Goal: Task Accomplishment & Management: Manage account settings

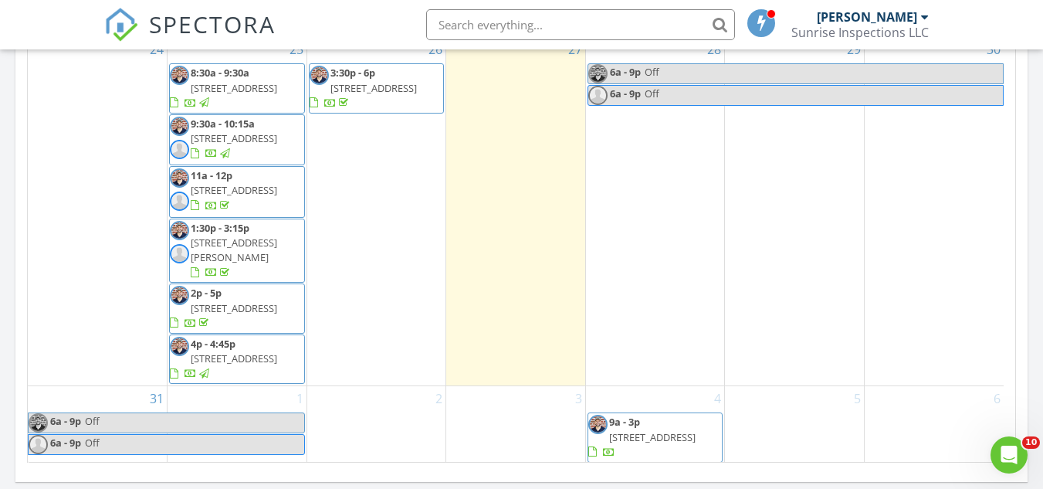
scroll to position [696, 0]
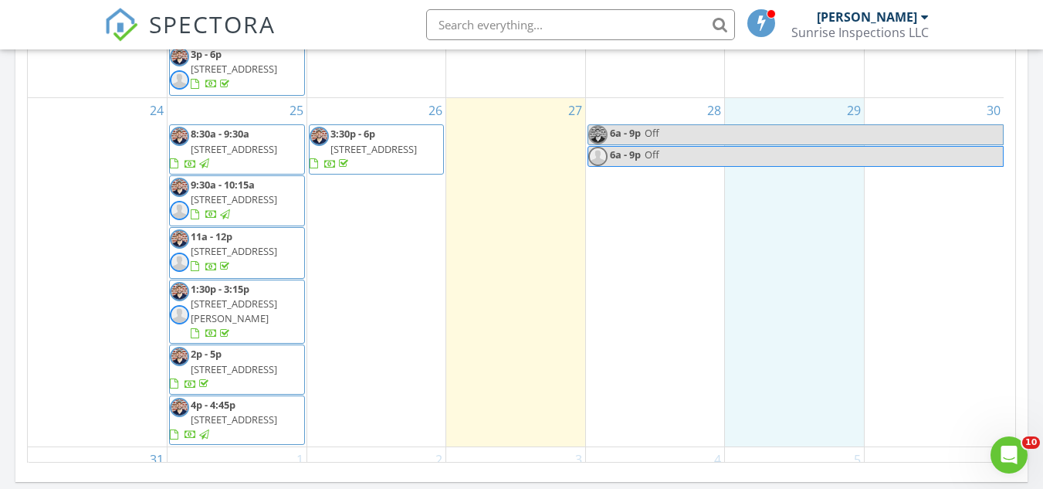
click at [728, 318] on div "29" at bounding box center [794, 272] width 139 height 348
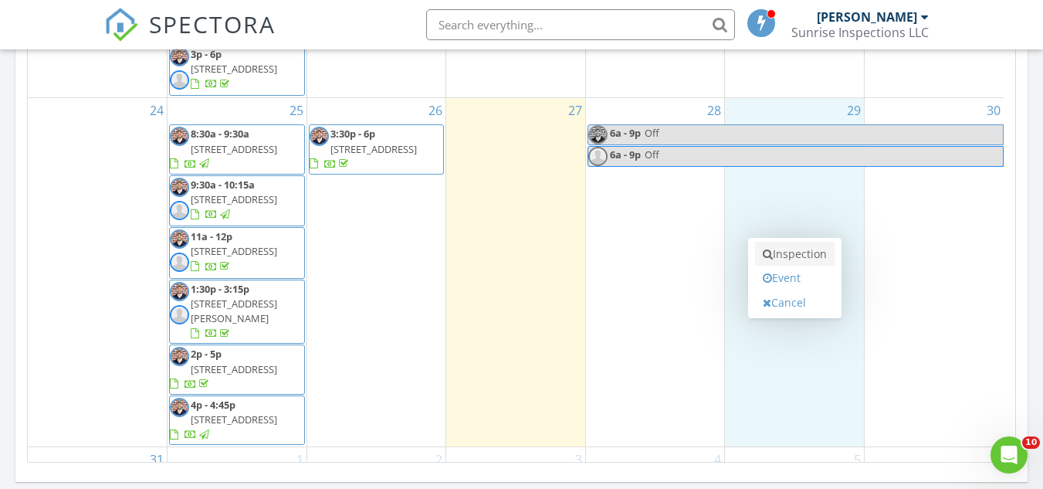
click at [812, 258] on link "Inspection" at bounding box center [795, 254] width 80 height 25
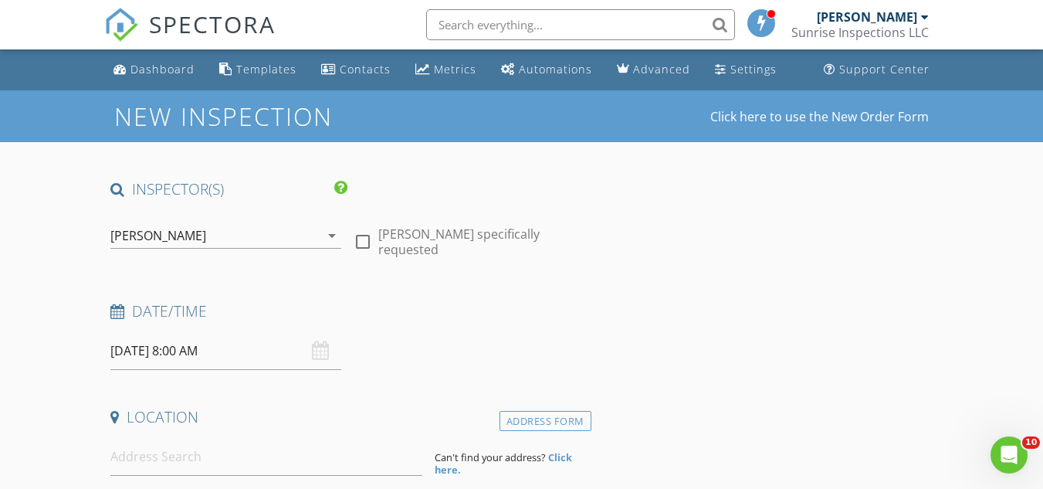
click at [193, 350] on input "08/29/2025 8:00 AM" at bounding box center [225, 351] width 231 height 38
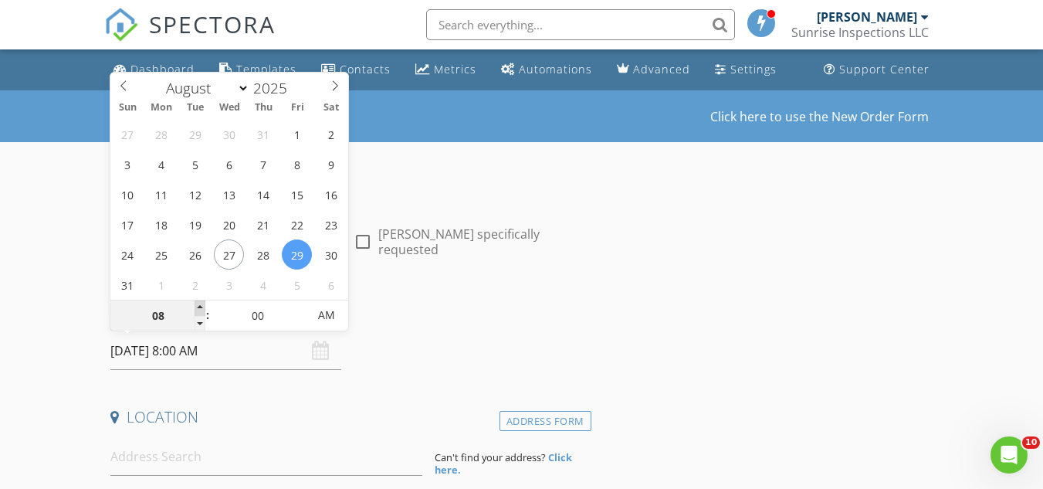
type input "09"
type input "[DATE] 9:00 AM"
click at [200, 304] on span at bounding box center [200, 307] width 11 height 15
click at [106, 367] on div "[DATE] 9:00 AM" at bounding box center [225, 351] width 243 height 38
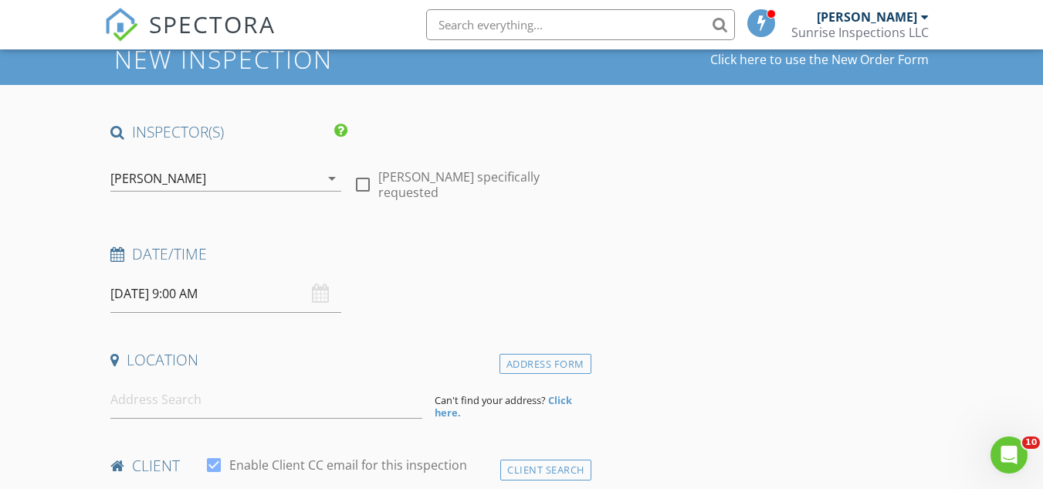
scroll to position [103, 0]
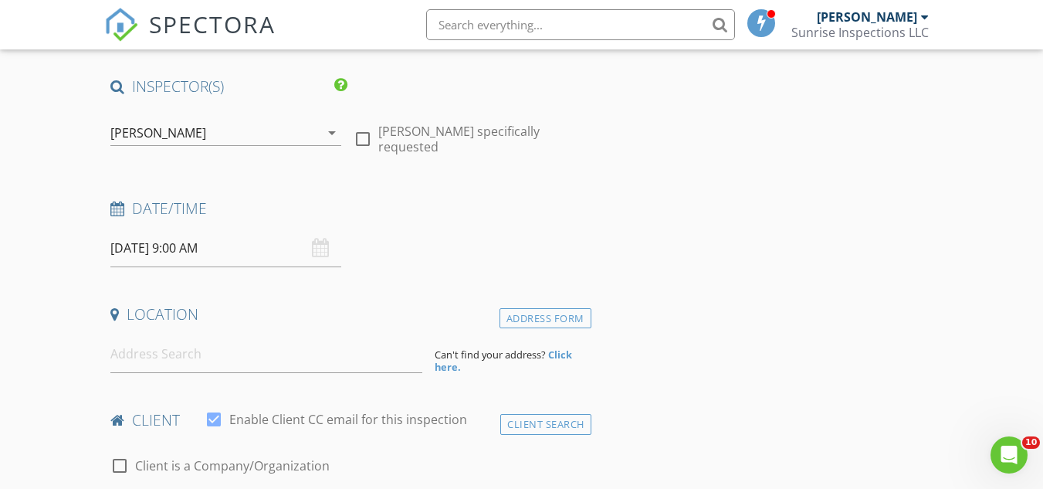
click at [109, 362] on div at bounding box center [266, 354] width 324 height 38
click at [140, 347] on input at bounding box center [266, 354] width 312 height 38
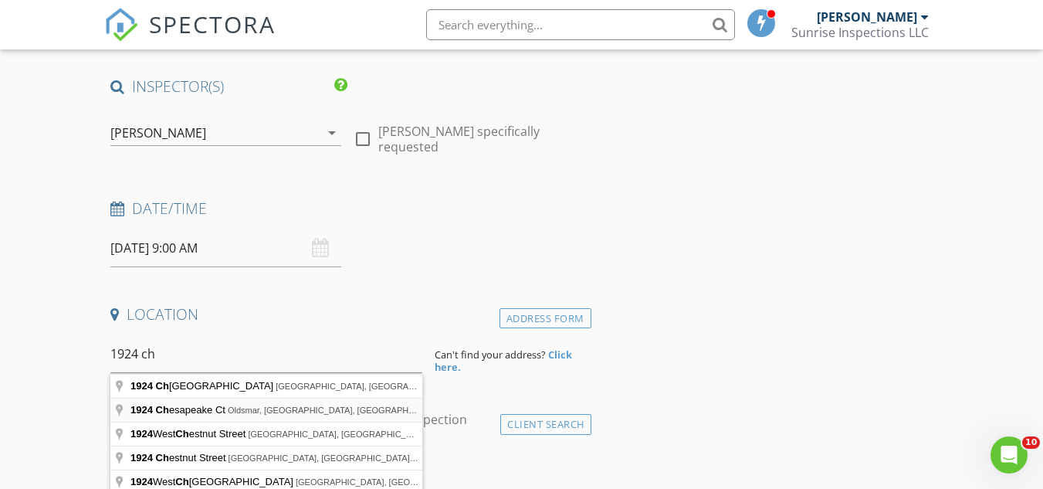
type input "1924 Chesapeake Ct, Oldsmar, FL, USA"
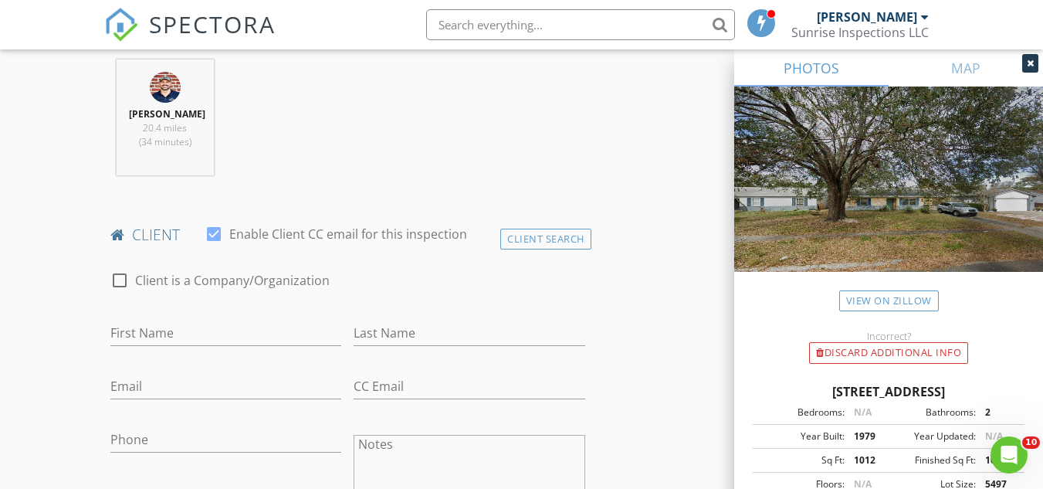
scroll to position [618, 0]
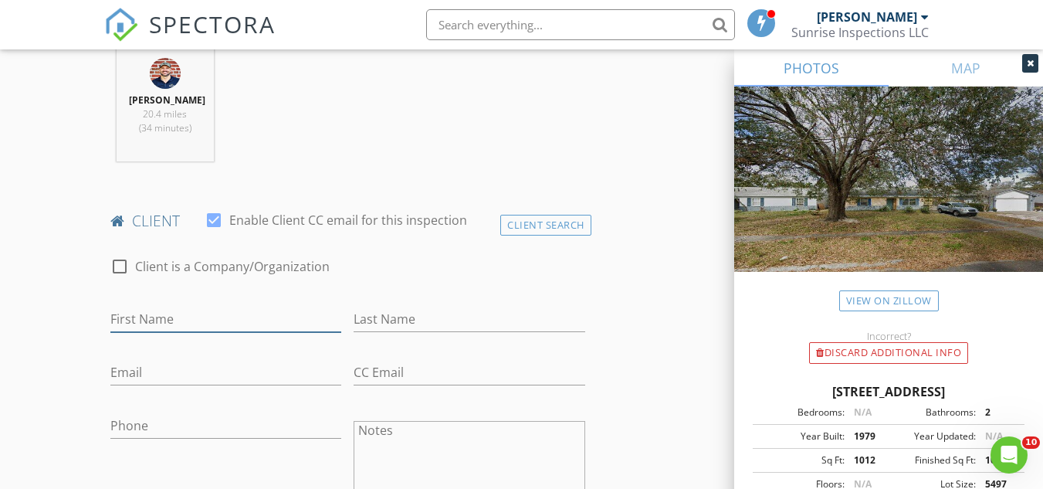
click at [119, 319] on input "First Name" at bounding box center [225, 319] width 231 height 25
type input "[PERSON_NAME]"
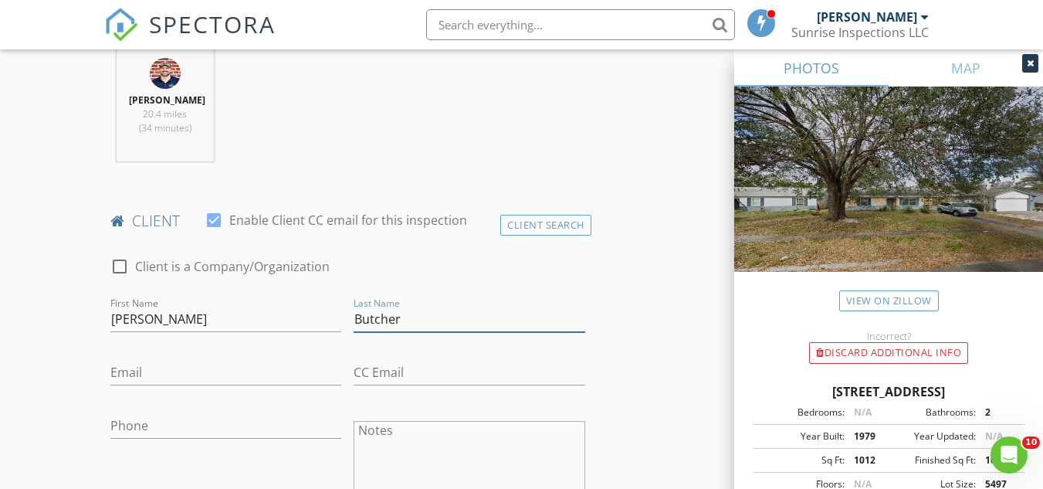
type input "Butcher"
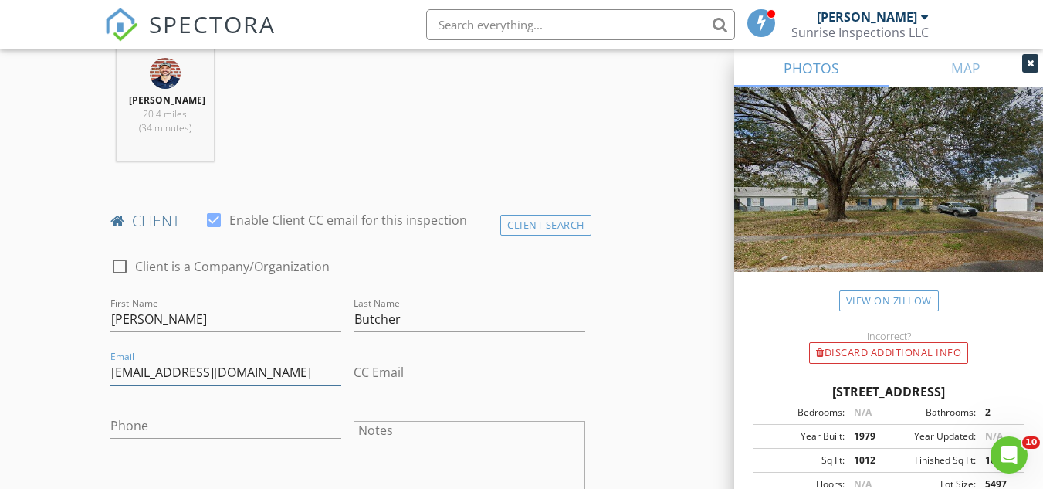
type input "[EMAIL_ADDRESS][DOMAIN_NAME]"
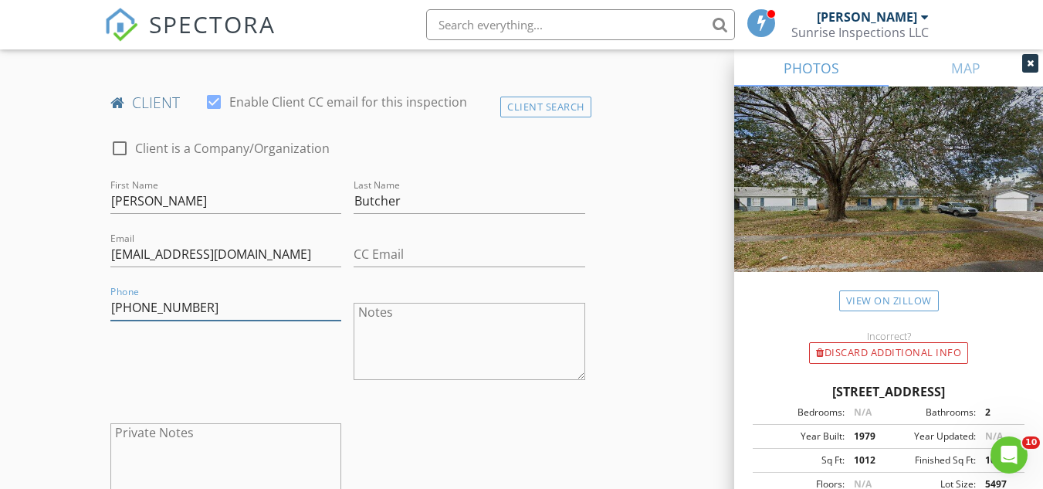
scroll to position [824, 0]
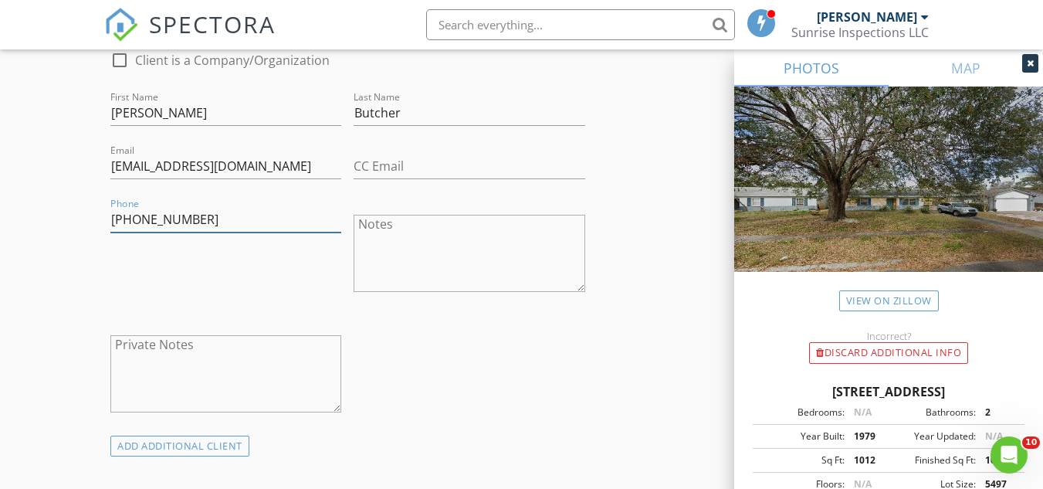
type input "[PHONE_NUMBER]"
click at [544, 252] on textarea "Notes" at bounding box center [469, 253] width 231 height 77
type textarea "[PERSON_NAME] referral"
click at [348, 264] on div "Notes Keely's referral" at bounding box center [468, 255] width 243 height 120
click at [333, 273] on div "Phone 656-227-5585" at bounding box center [225, 255] width 243 height 120
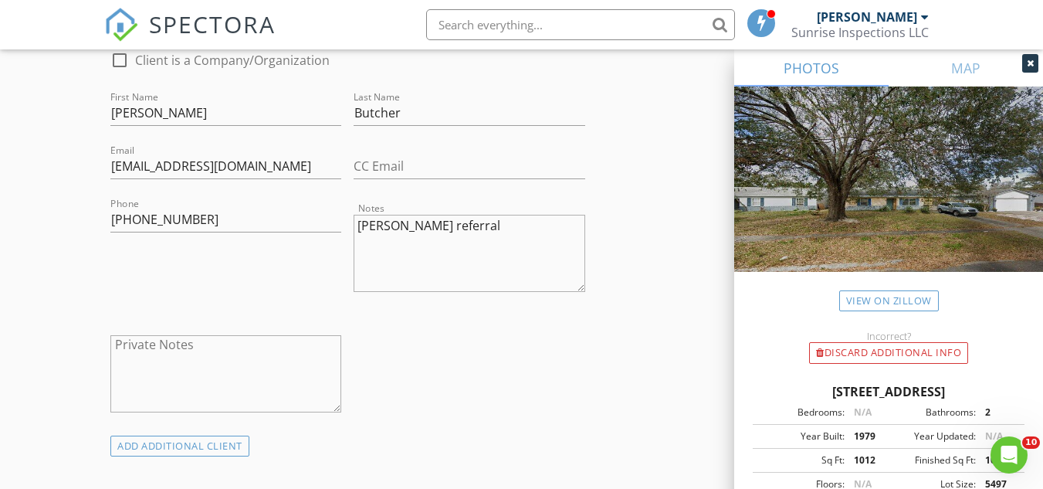
scroll to position [1133, 0]
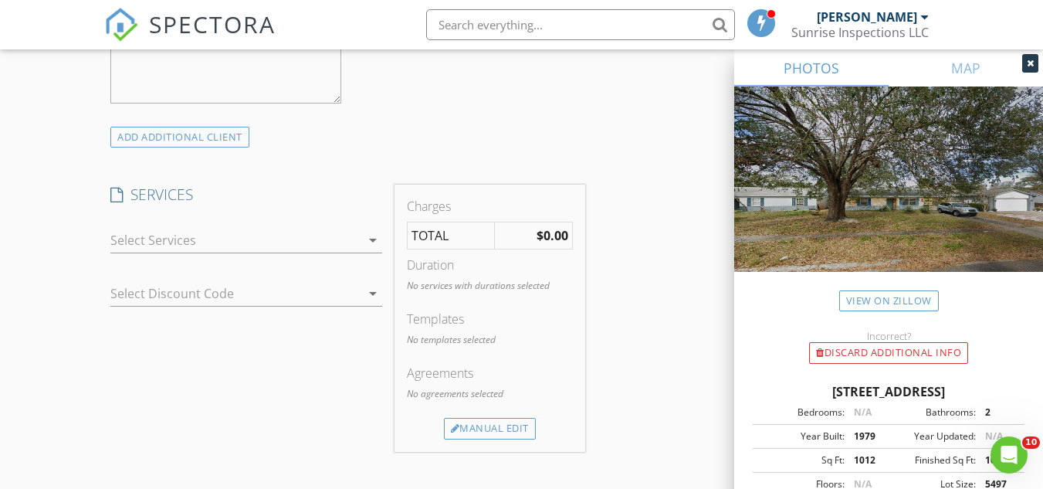
click at [305, 250] on div "arrow_drop_down" at bounding box center [246, 248] width 272 height 41
click at [305, 245] on div at bounding box center [235, 240] width 250 height 25
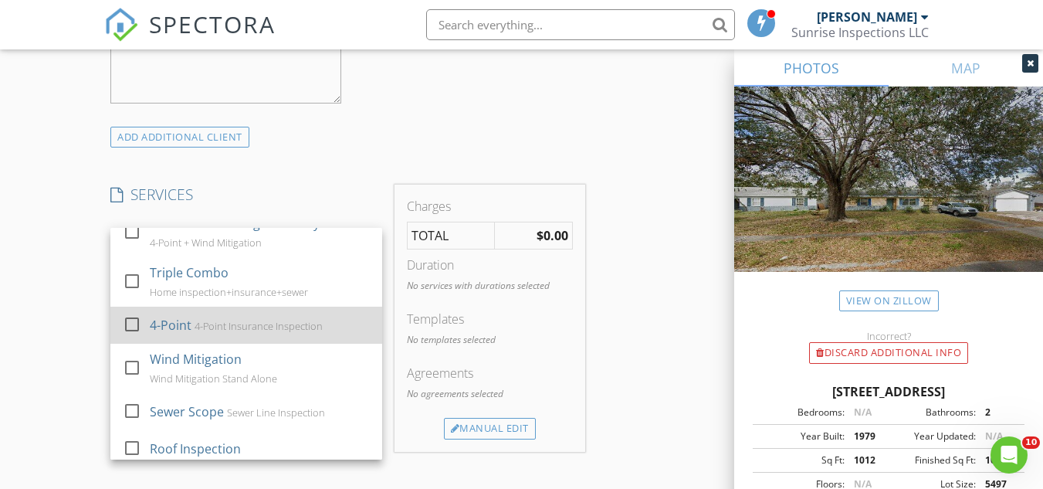
scroll to position [103, 0]
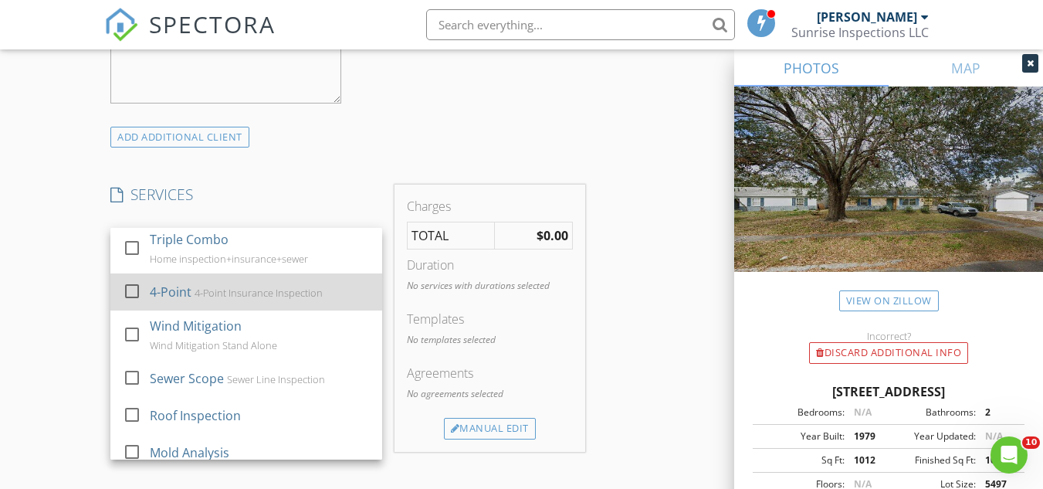
click at [154, 293] on div "4-Point" at bounding box center [171, 292] width 42 height 19
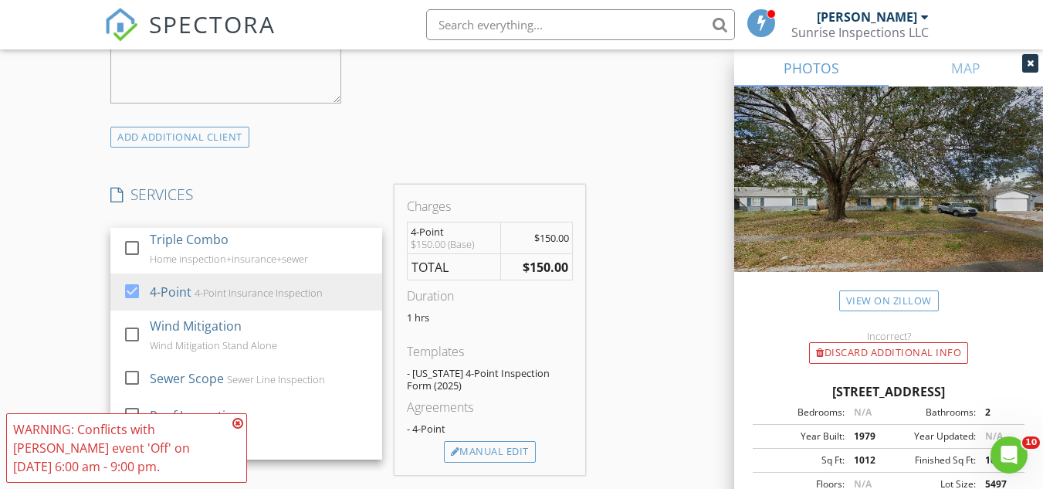
click at [622, 286] on div "INSPECTOR(S) check_box Joshua Roberts PRIMARY check_box_outline_blank Keith Joh…" at bounding box center [521, 323] width 835 height 2555
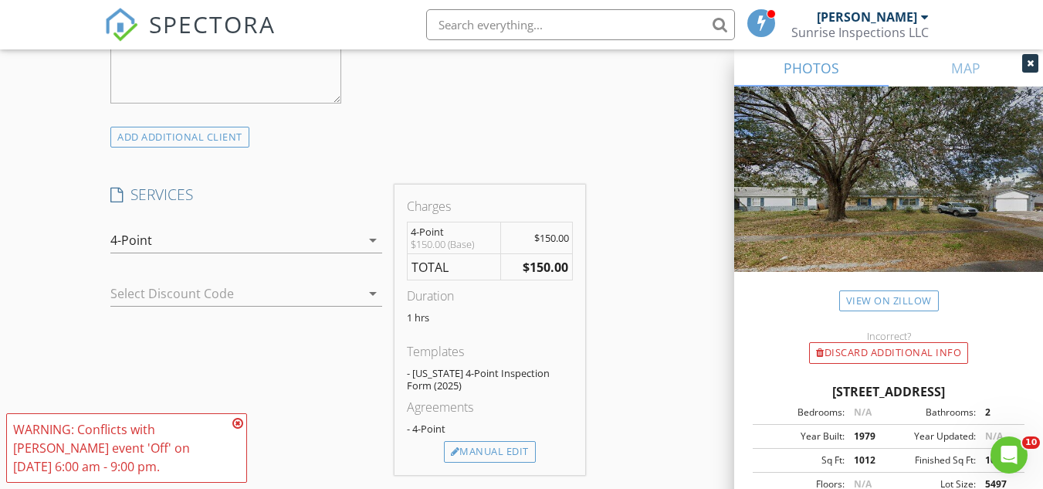
click at [195, 280] on div "Select Discount Code arrow_drop_down" at bounding box center [246, 297] width 272 height 50
click at [193, 292] on div at bounding box center [224, 293] width 229 height 25
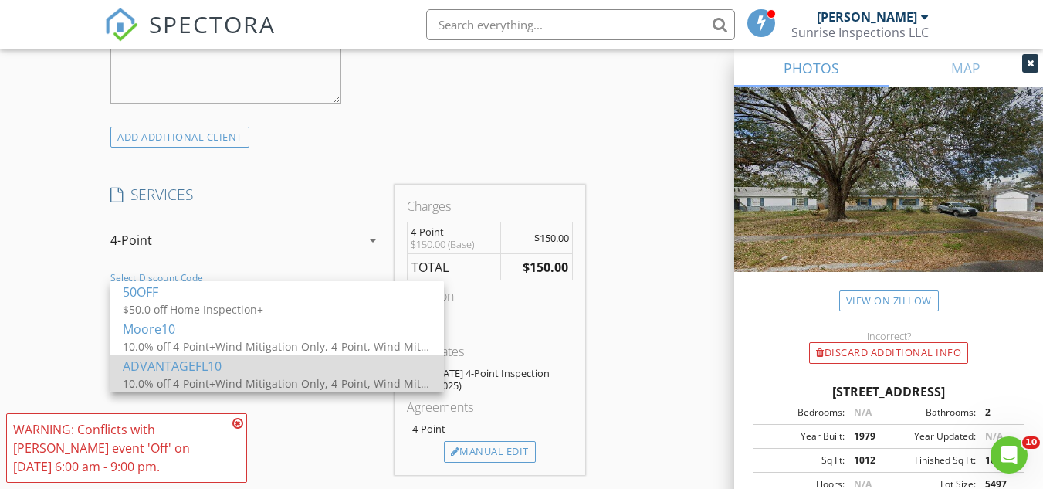
drag, startPoint x: 322, startPoint y: 353, endPoint x: 302, endPoint y: 374, distance: 28.9
click at [302, 374] on div "50OFF $50.0 off Home Inspection+ Moore10 10.0% off 4-Point+Wind Mitigation Only…" at bounding box center [277, 336] width 334 height 111
click at [302, 374] on div "ADVANTAGEFL10" at bounding box center [277, 366] width 309 height 19
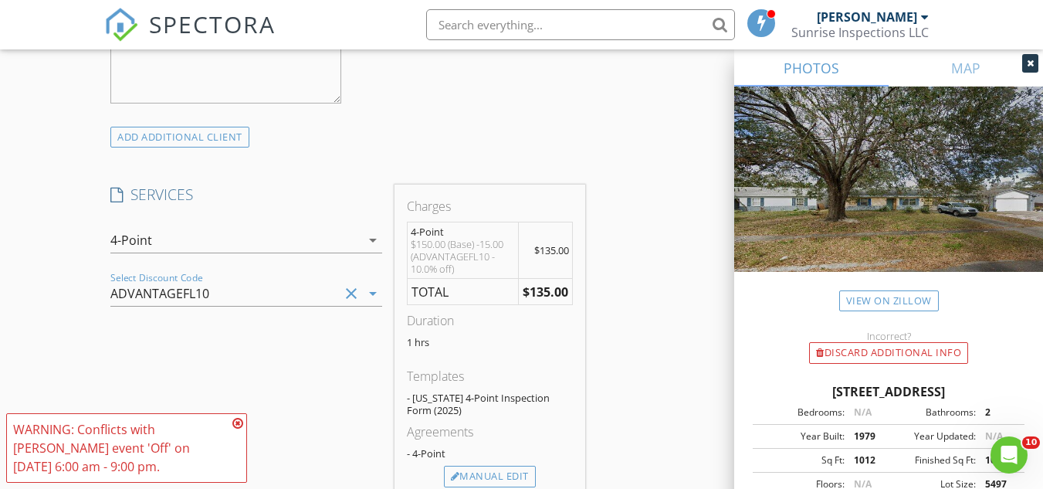
click at [349, 281] on div "Select Discount Code ADVANTAGEFL10 clear arrow_drop_down" at bounding box center [246, 293] width 272 height 25
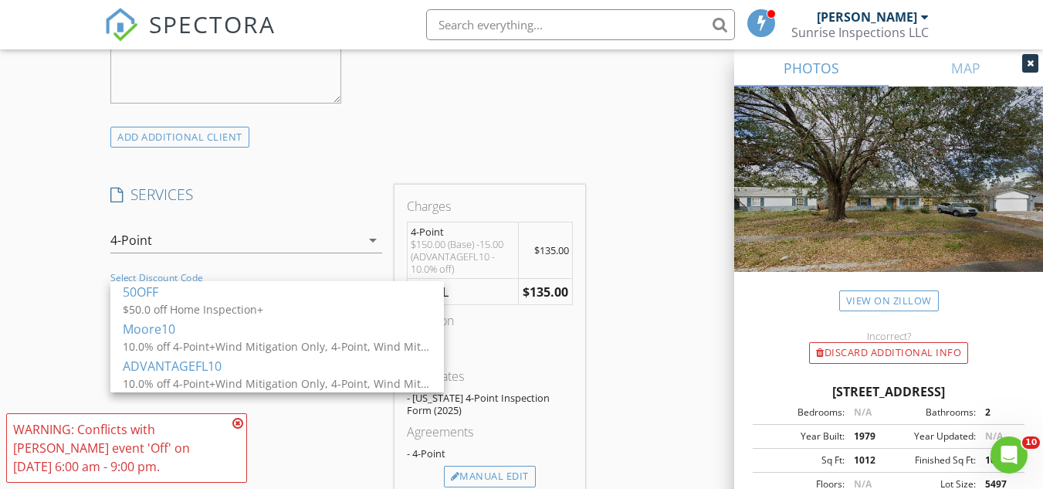
click at [356, 271] on div "check_box_outline_blank Home Inspection+ Residential Home Inspection check_box_…" at bounding box center [246, 268] width 284 height 107
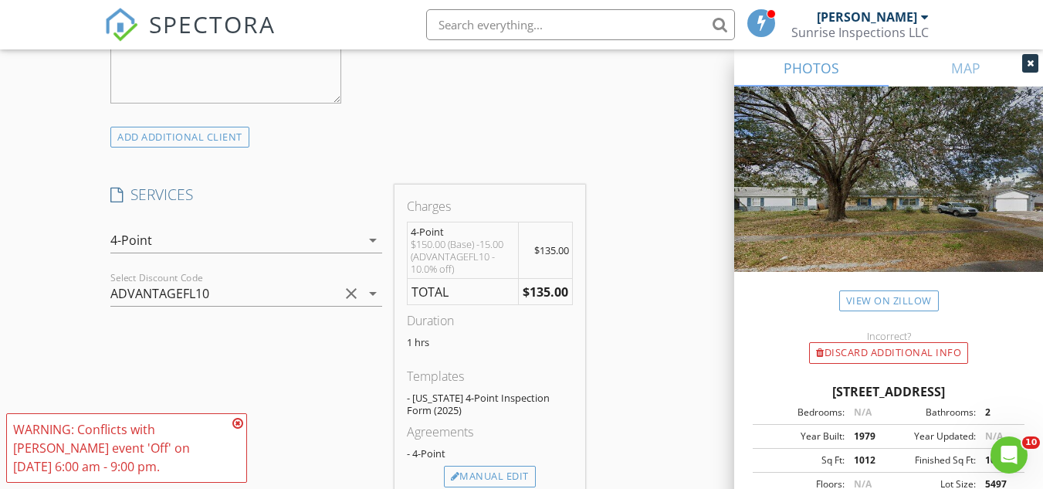
click at [354, 287] on icon "clear" at bounding box center [351, 293] width 19 height 19
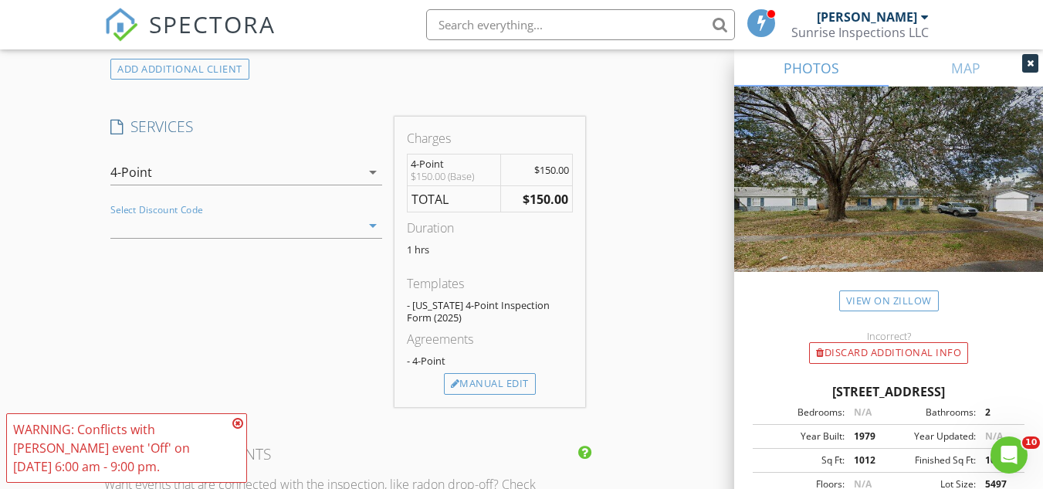
scroll to position [1235, 0]
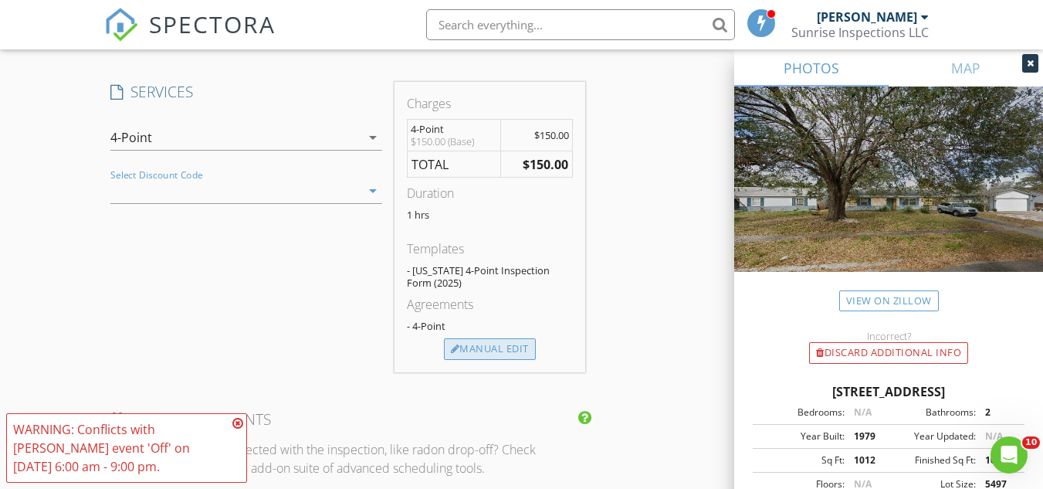
click at [481, 351] on div "Manual Edit" at bounding box center [490, 349] width 92 height 22
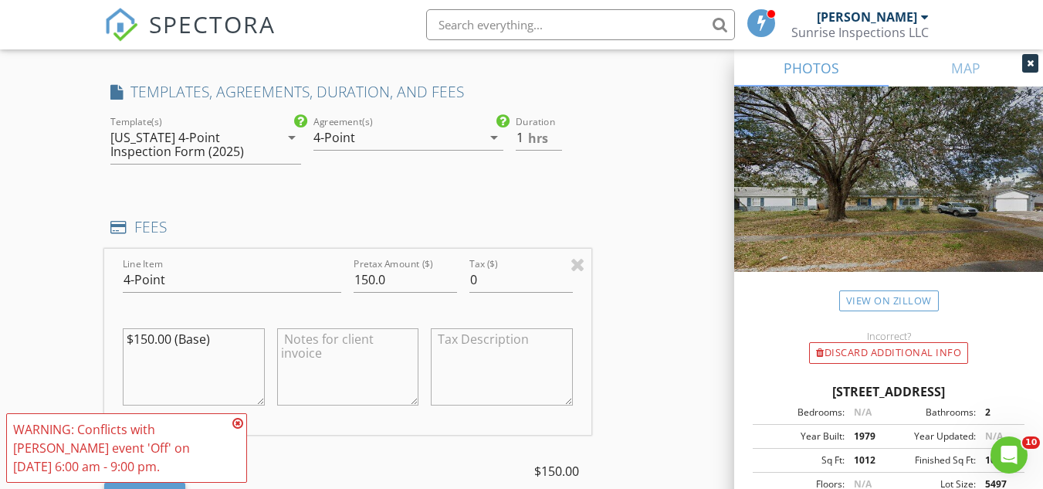
scroll to position [1338, 0]
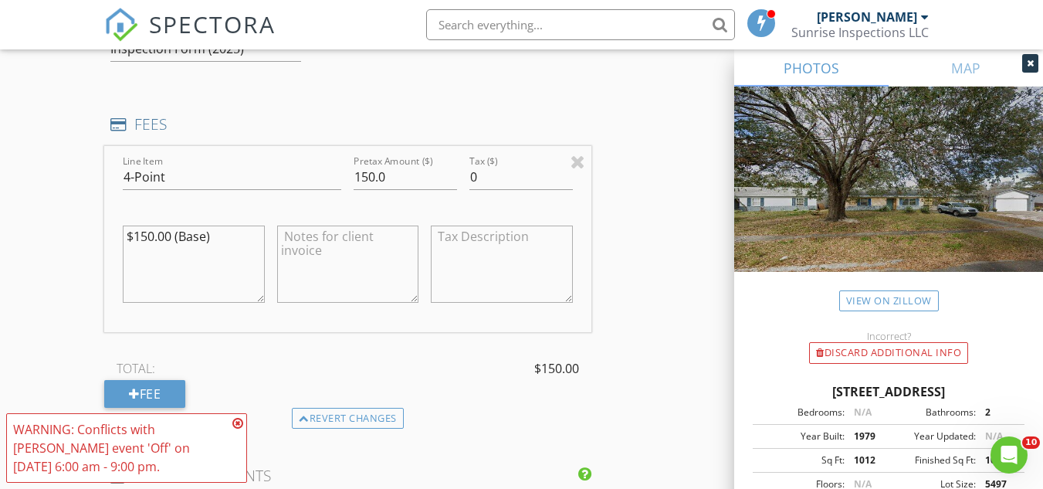
click at [160, 411] on div "Revert changes" at bounding box center [347, 419] width 486 height 22
click at [174, 390] on div "Fee" at bounding box center [144, 394] width 81 height 28
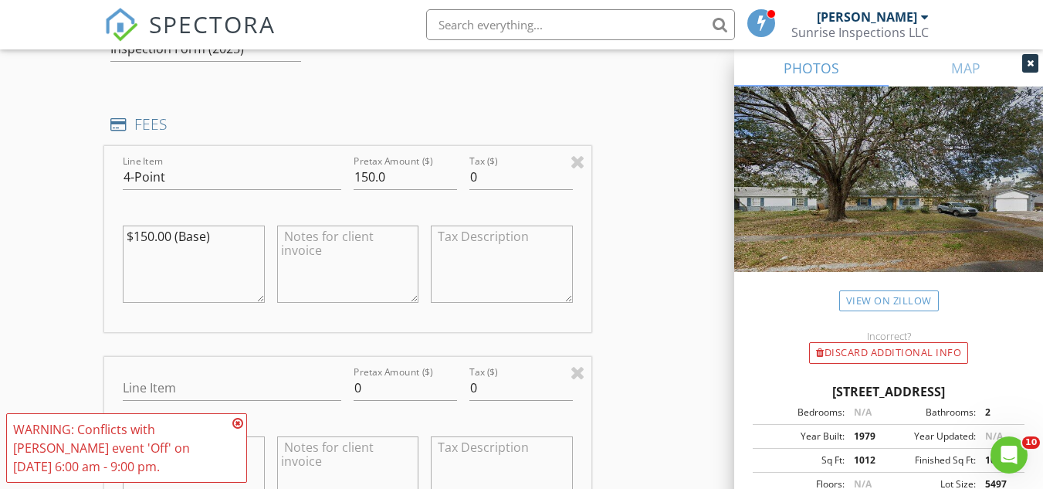
click at [167, 371] on div "Line Item" at bounding box center [232, 391] width 219 height 50
click at [164, 388] on input "Line Item" at bounding box center [232, 387] width 219 height 25
type input "BNI Discount"
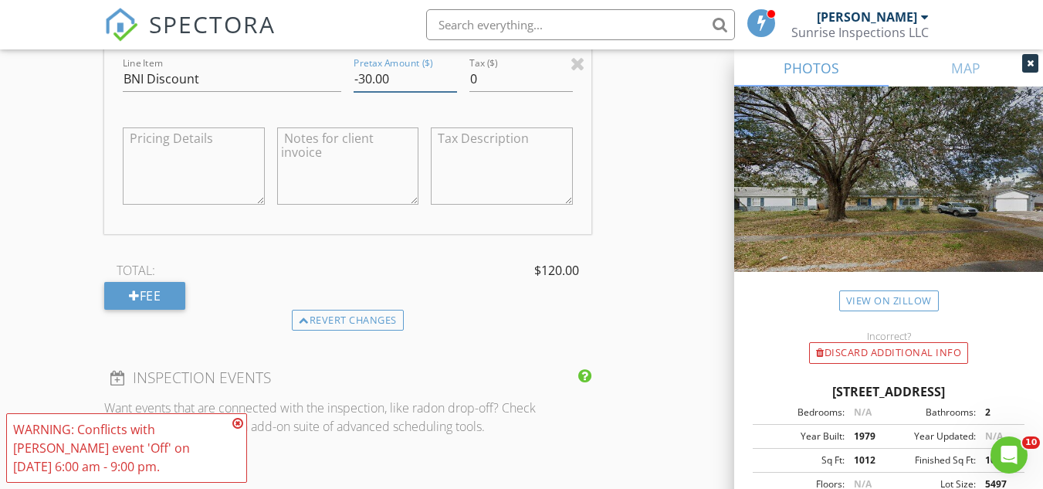
scroll to position [1544, 0]
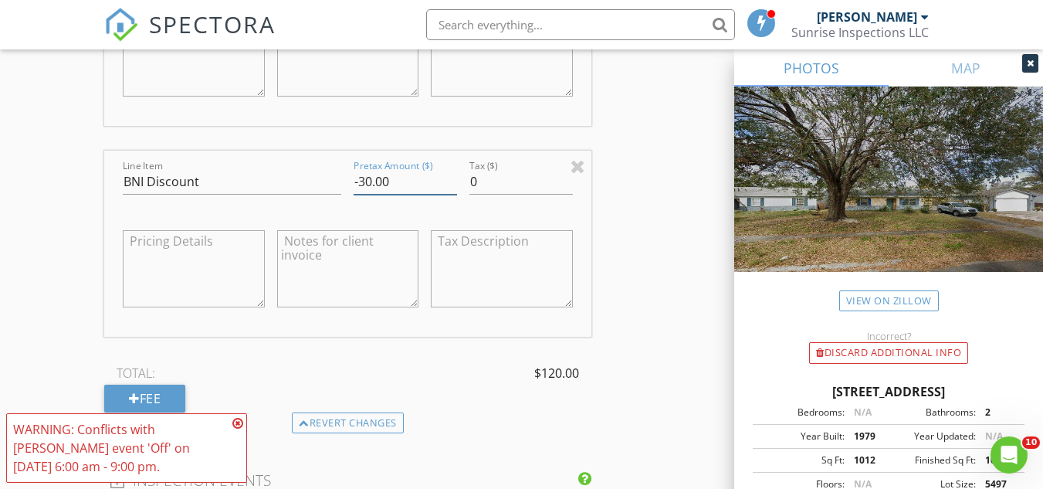
type input "-30.00"
click at [217, 263] on textarea at bounding box center [193, 268] width 141 height 77
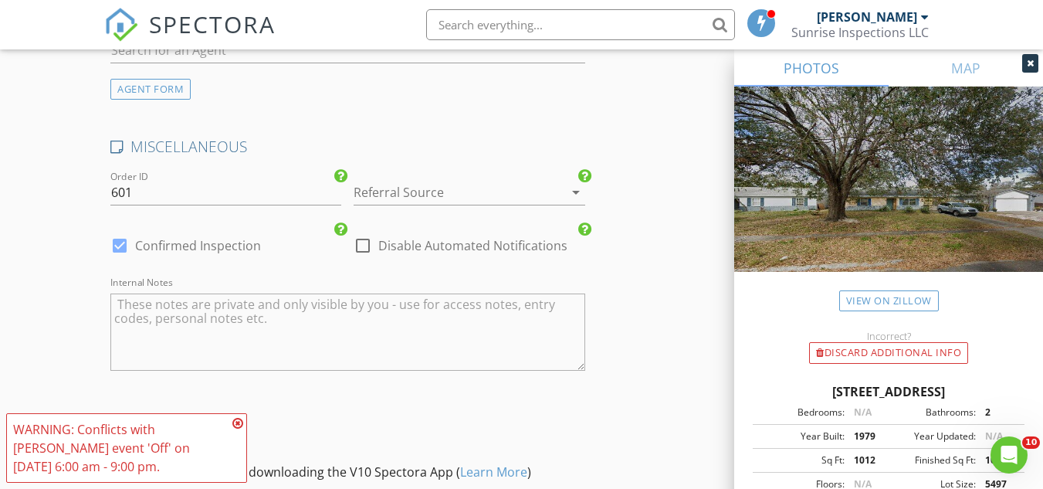
scroll to position [2574, 0]
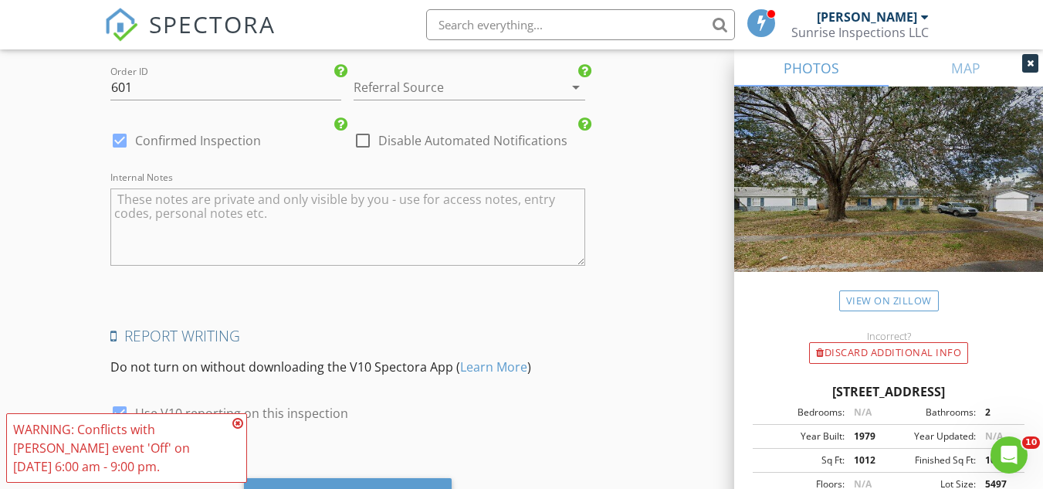
type textarea "20% Off Discount"
click at [139, 202] on textarea "Internal Notes" at bounding box center [347, 226] width 474 height 77
click at [391, 91] on div at bounding box center [448, 87] width 188 height 25
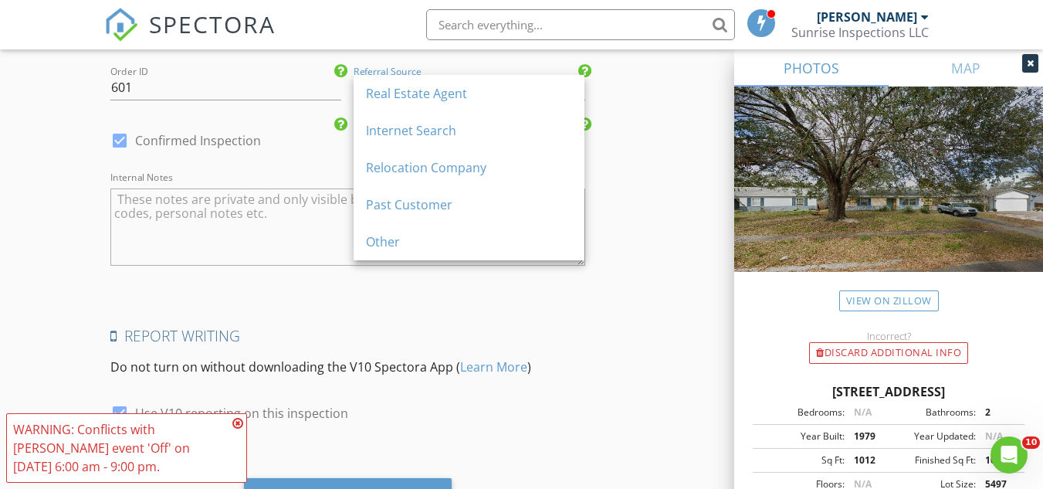
click at [246, 205] on textarea "Internal Notes" at bounding box center [347, 226] width 474 height 77
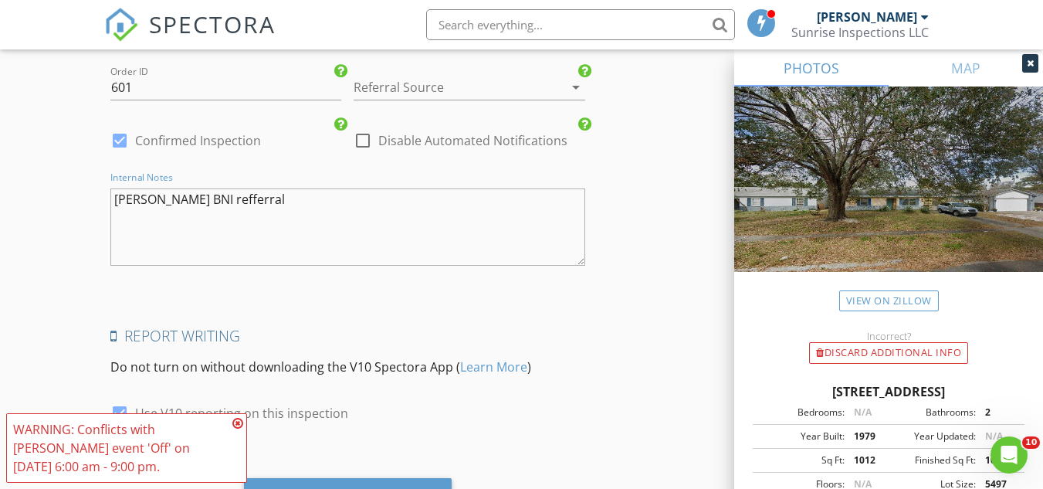
click at [226, 215] on textarea "Keely's BNI refferral" at bounding box center [347, 226] width 474 height 77
click at [176, 227] on textarea "Keely's BNI refferral" at bounding box center [347, 226] width 474 height 77
click at [200, 157] on div "check_box Confirmed Inspection" at bounding box center [185, 149] width 151 height 37
click at [200, 213] on textarea "Keely's BNI refferral" at bounding box center [347, 226] width 474 height 77
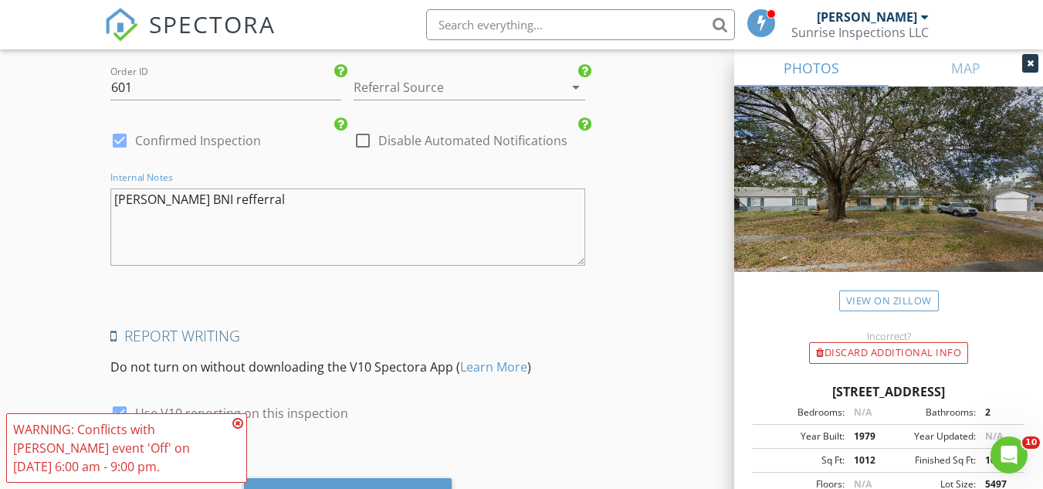
click at [200, 213] on textarea "Keely's BNI refferral" at bounding box center [347, 226] width 474 height 77
click at [133, 219] on textarea "Keely's BNI refferral" at bounding box center [347, 226] width 474 height 77
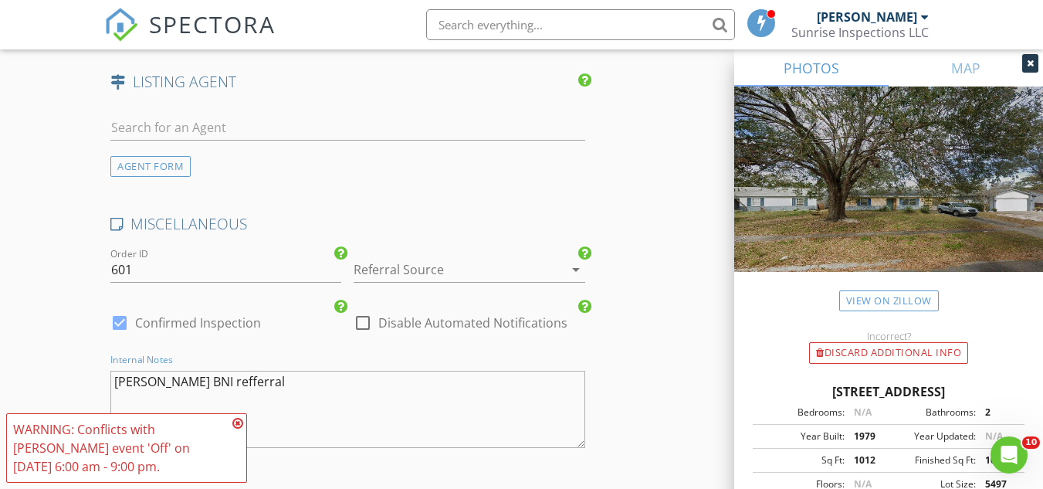
scroll to position [2471, 0]
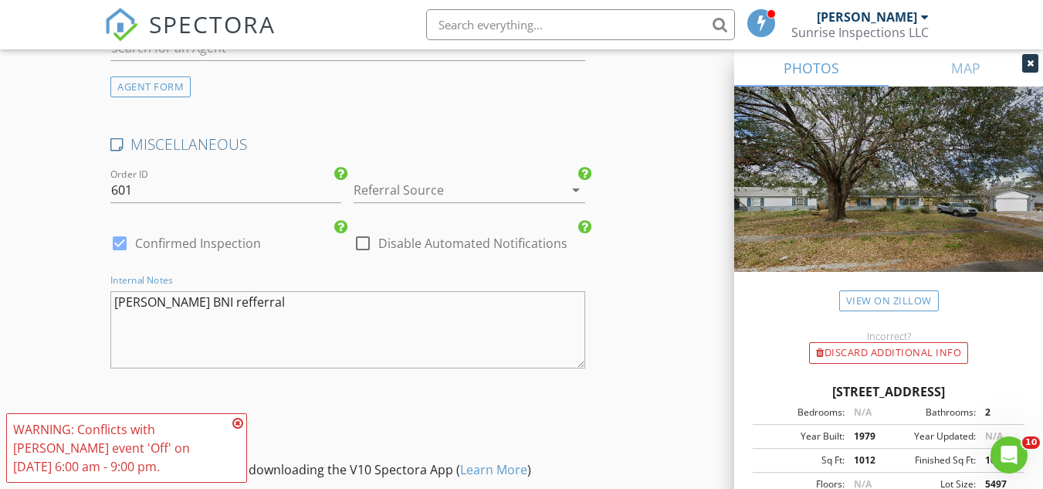
drag, startPoint x: 230, startPoint y: 290, endPoint x: 213, endPoint y: 306, distance: 23.0
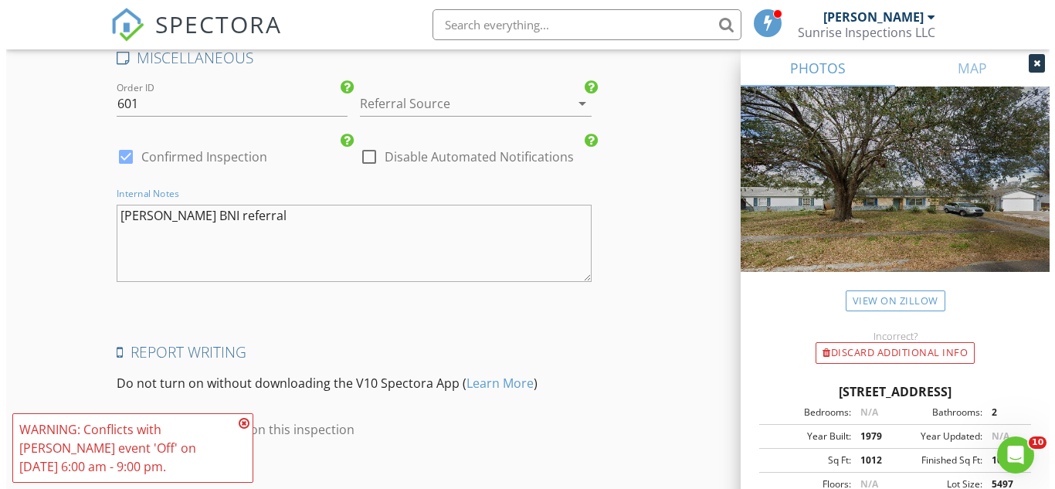
scroll to position [2653, 0]
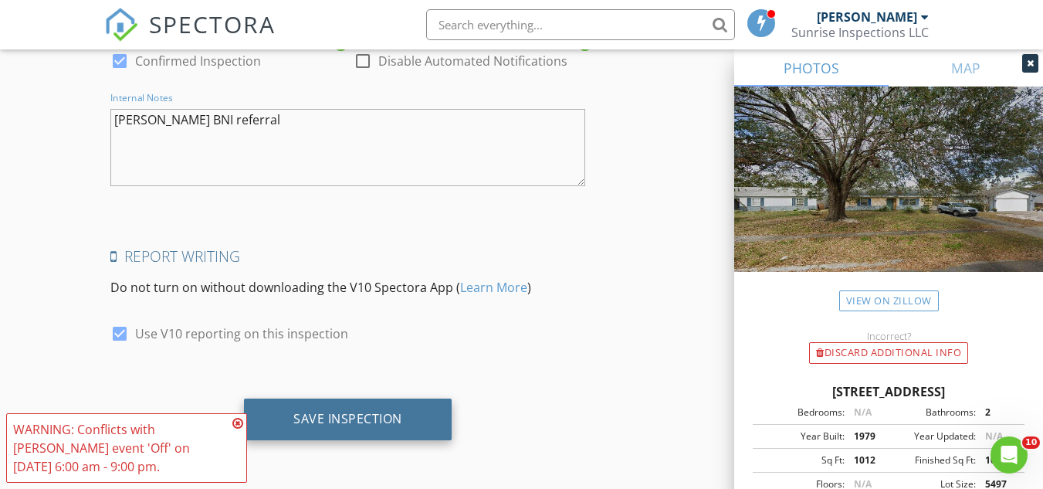
type textarea "[PERSON_NAME] BNI referral"
click at [307, 424] on div "Save Inspection" at bounding box center [347, 418] width 109 height 15
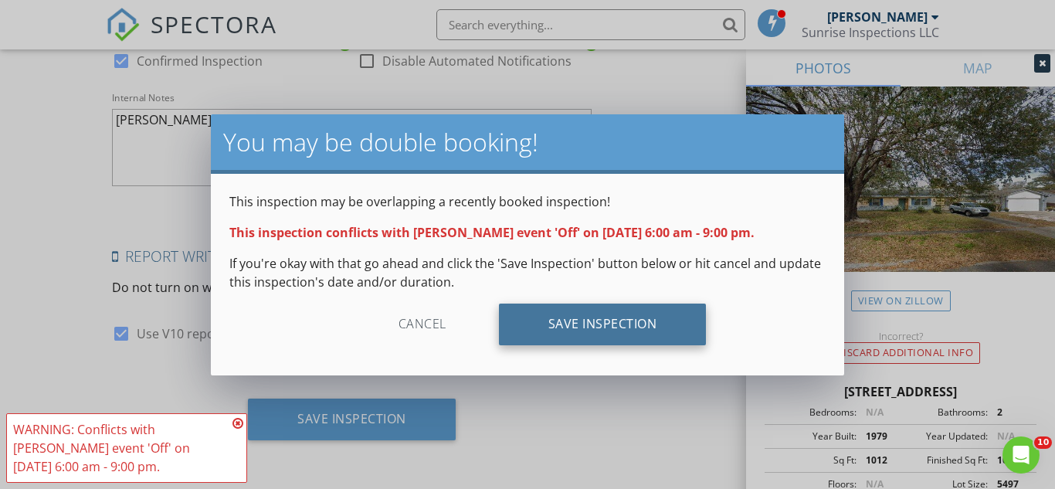
click at [537, 313] on div "Save Inspection" at bounding box center [603, 324] width 208 height 42
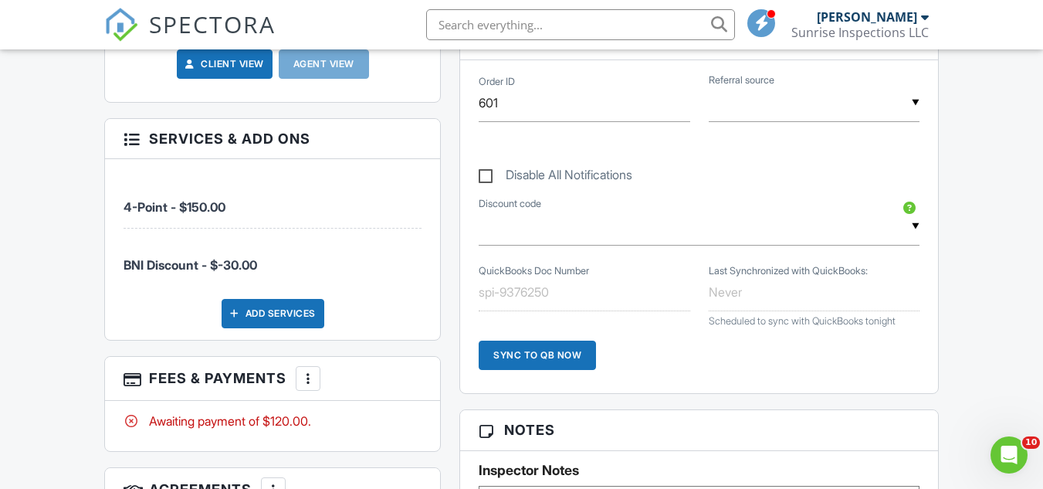
scroll to position [863, 0]
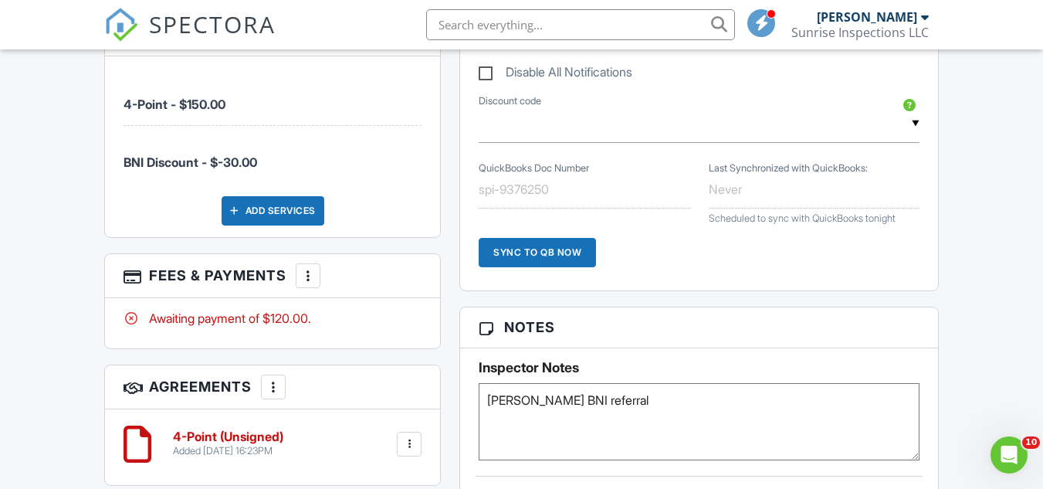
click at [601, 412] on textarea "[PERSON_NAME] BNI referral" at bounding box center [699, 421] width 440 height 77
type textarea "[PERSON_NAME] BNI referral, [PERSON_NAME] is the owner"
click at [715, 296] on div "Reports Locked Attach New (Untitled report) [US_STATE] 4-Point Inspection Form …" at bounding box center [698, 286] width 497 height 1394
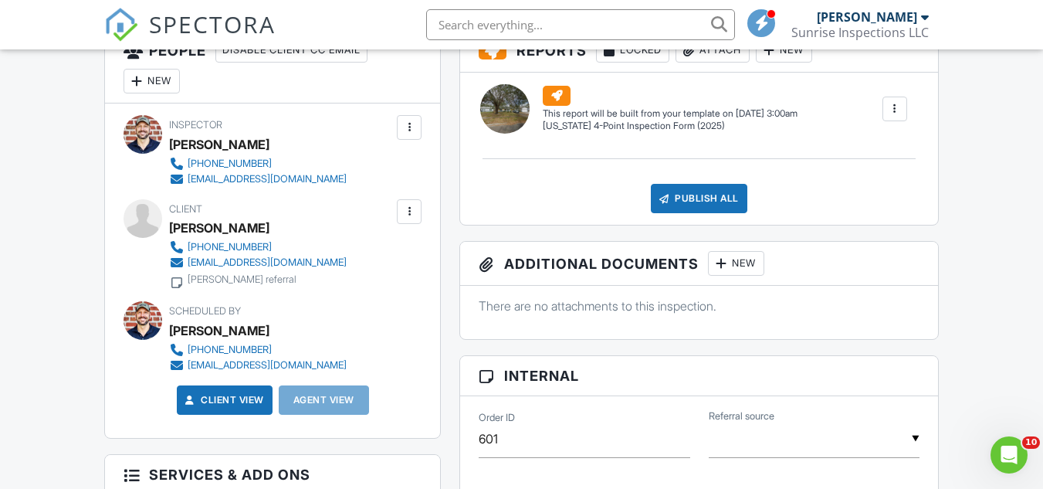
scroll to position [0, 0]
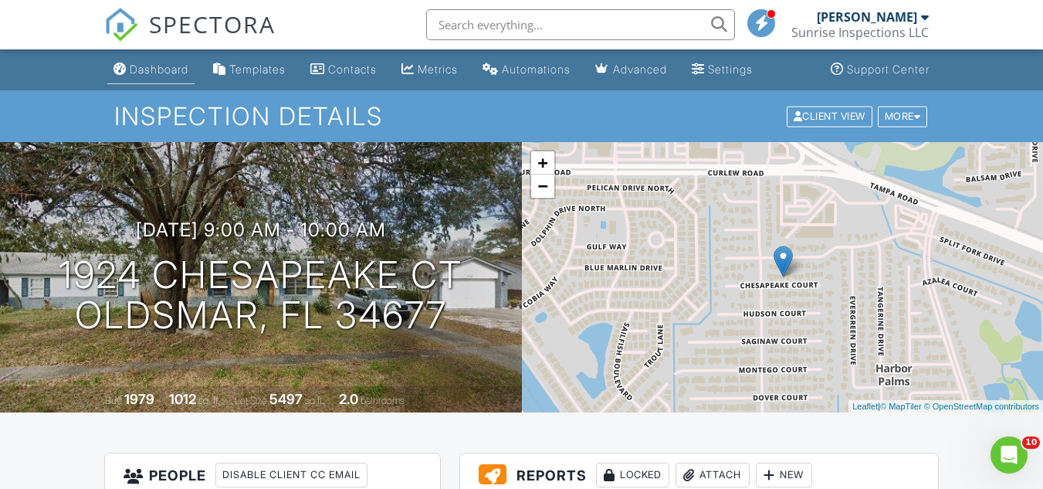
click at [168, 71] on div "Dashboard" at bounding box center [159, 69] width 59 height 13
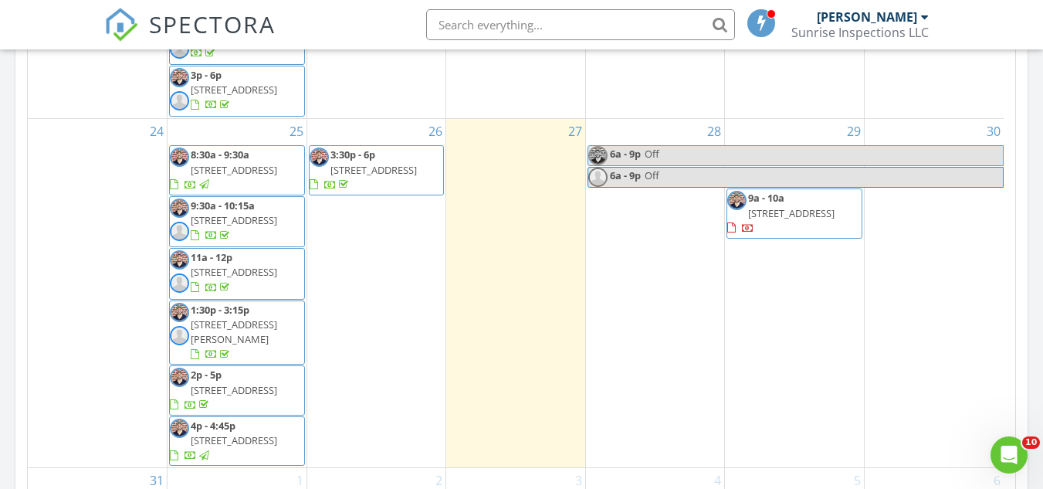
scroll to position [799, 0]
